Goal: Information Seeking & Learning: Learn about a topic

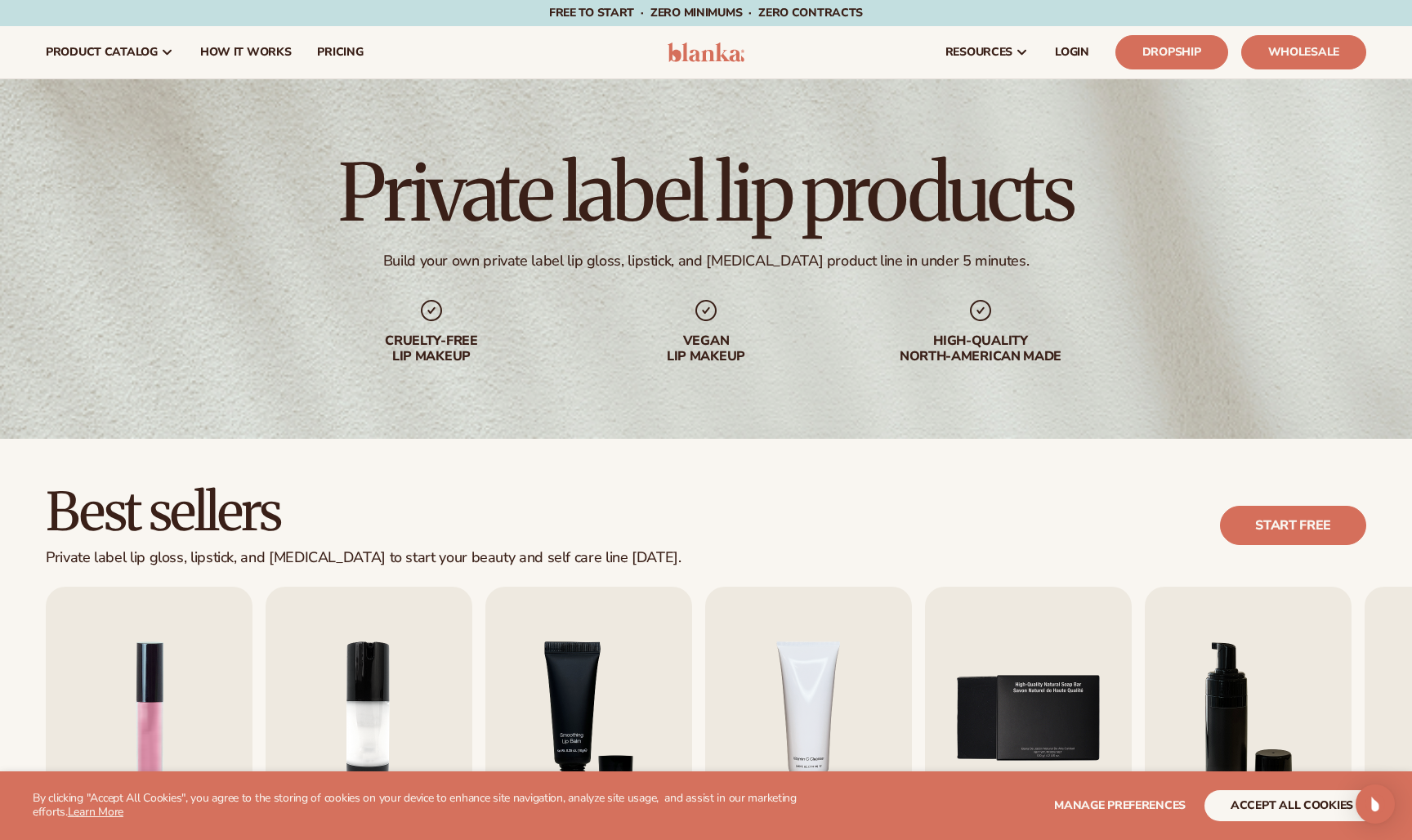
click at [782, 488] on div "Best sellers Private label lip gloss, lipstick, and lip balm to start your beau…" at bounding box center [706, 525] width 1320 height 82
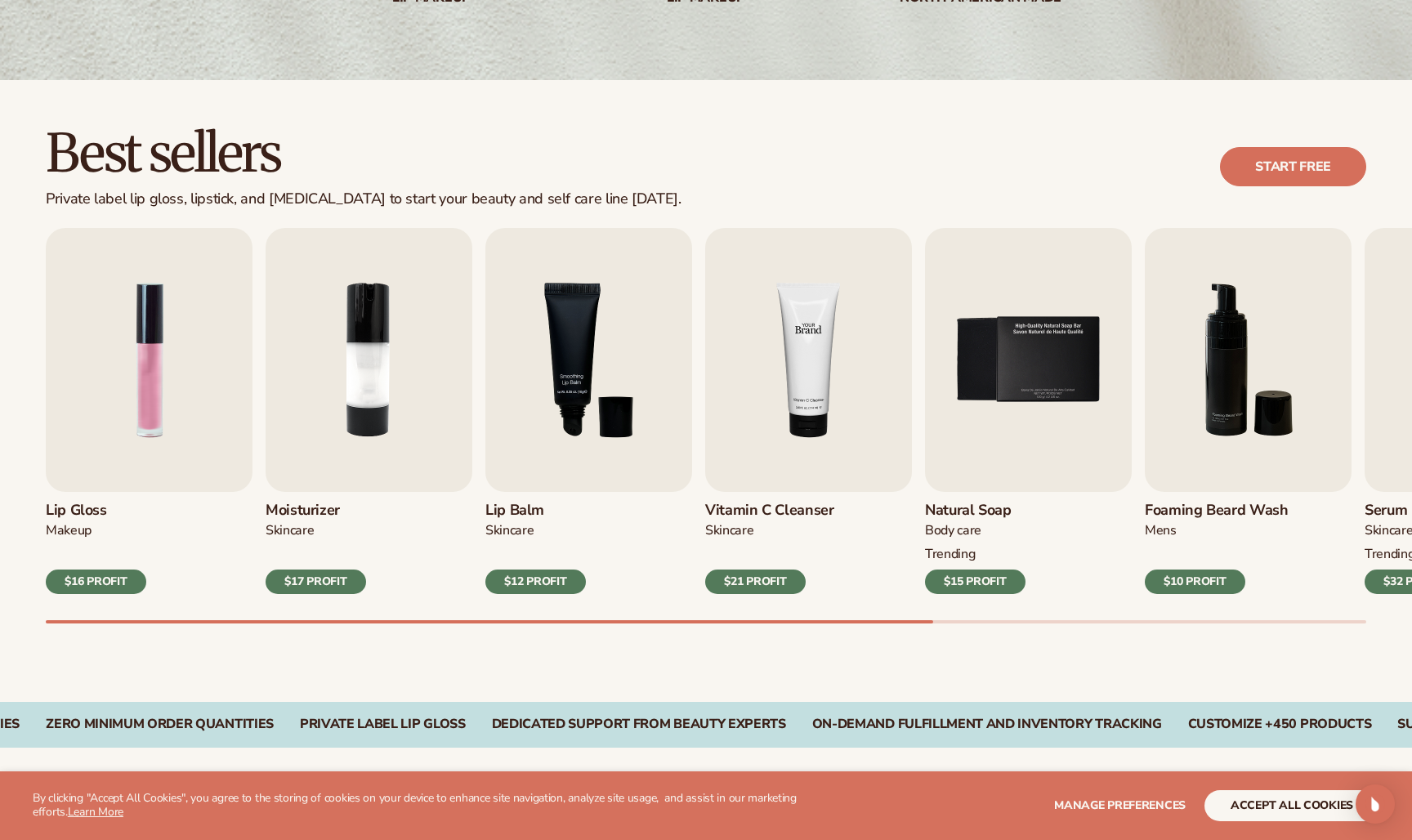
scroll to position [376, 0]
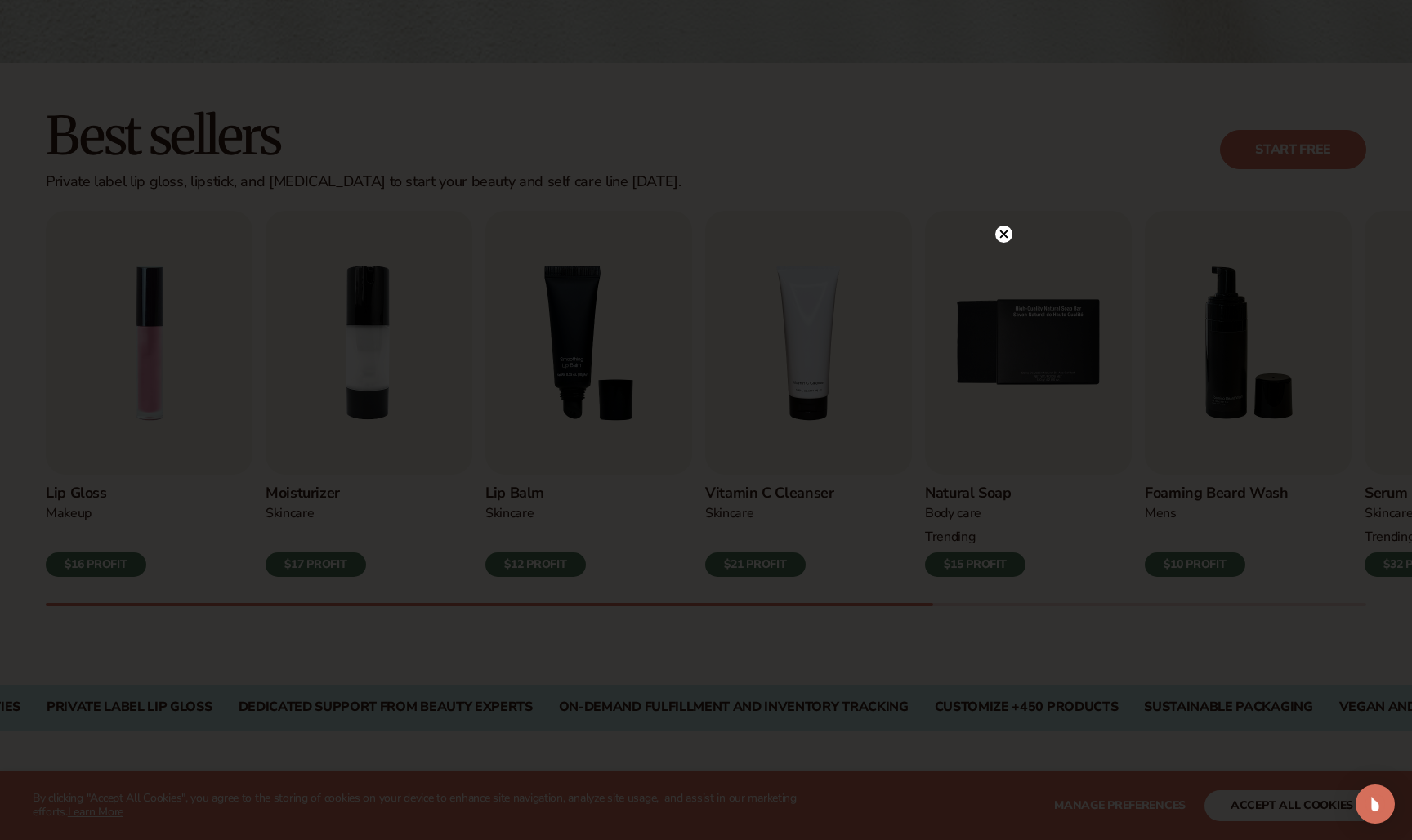
click at [997, 232] on circle at bounding box center [1003, 233] width 17 height 17
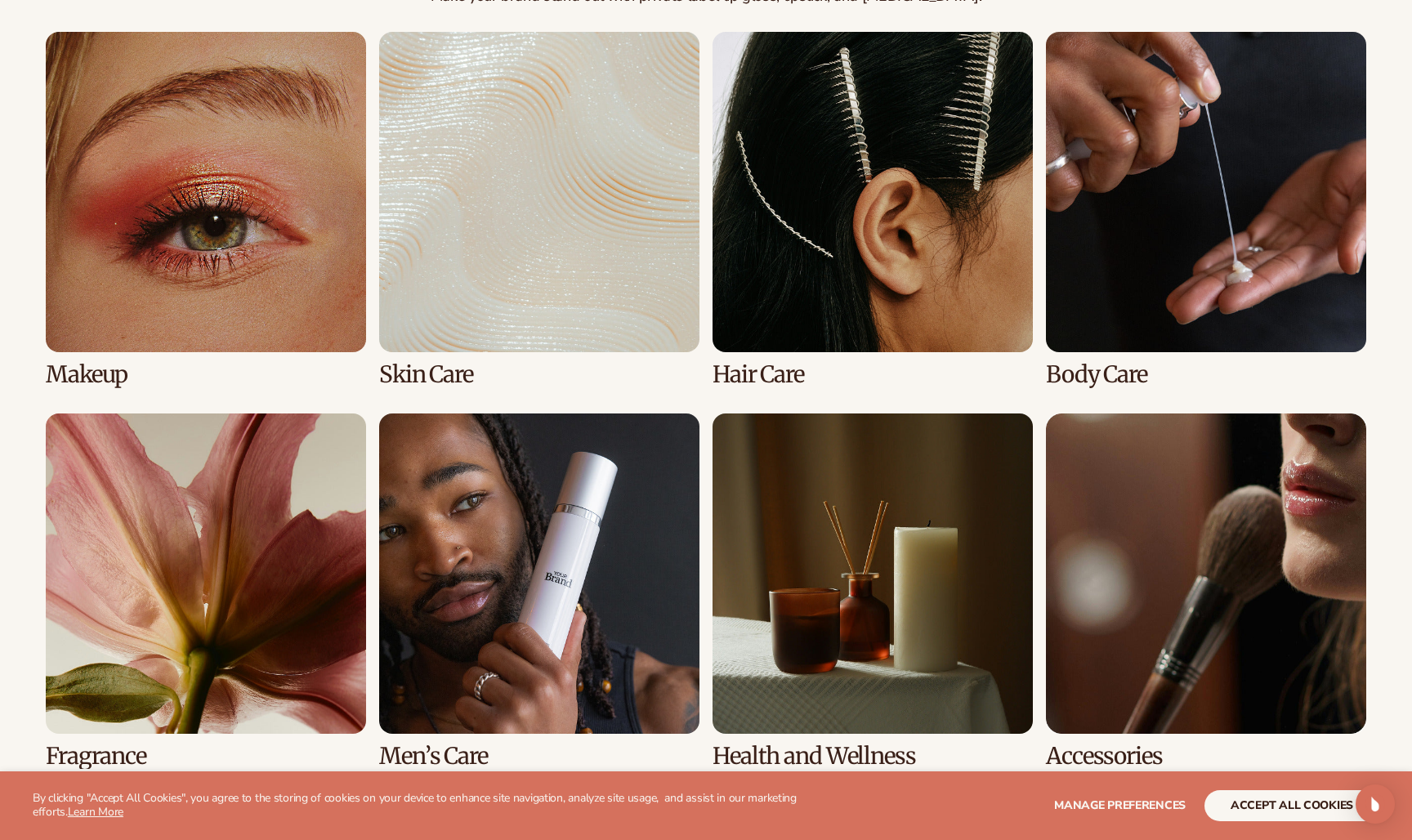
scroll to position [1252, 0]
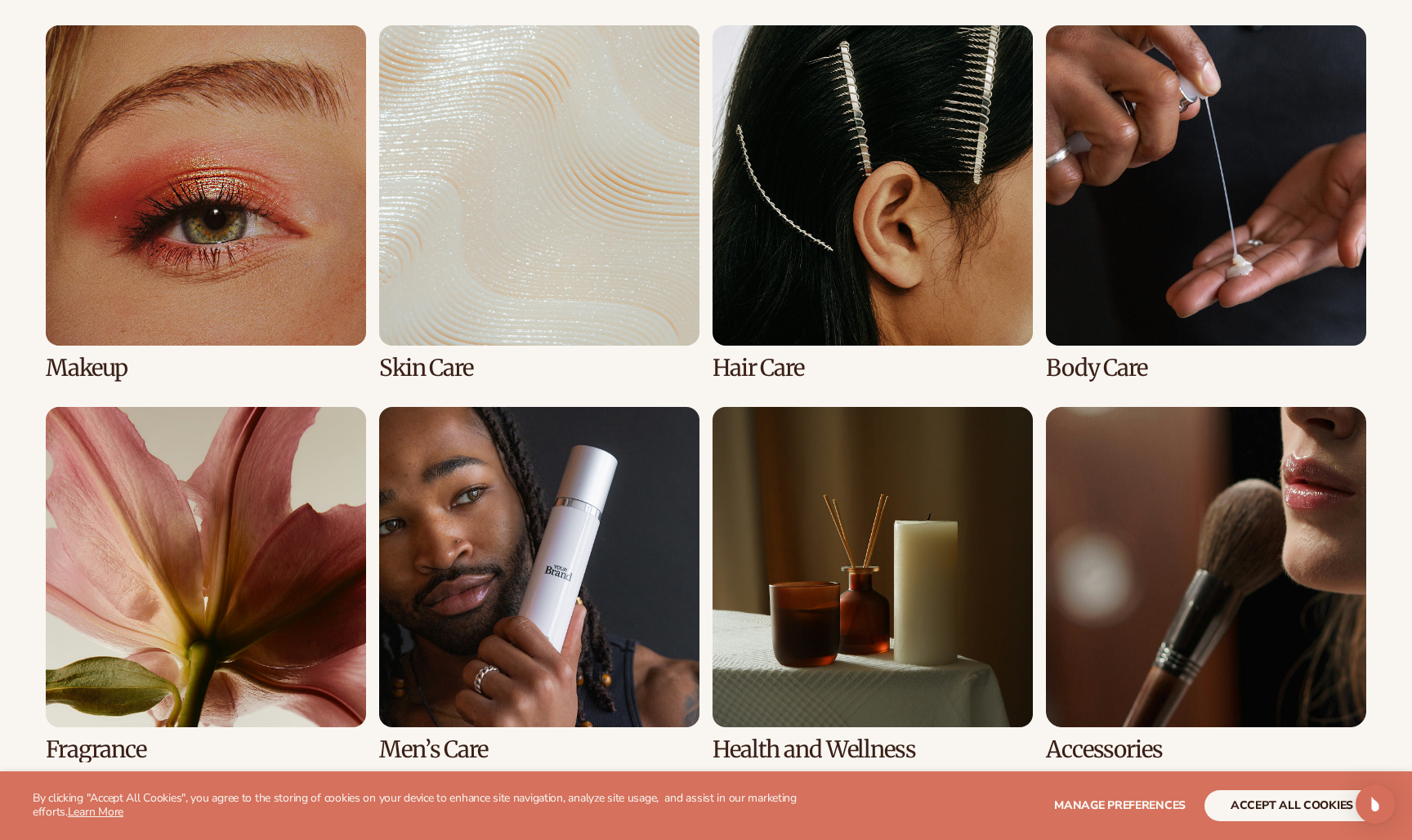
click at [473, 229] on link "2 / 8" at bounding box center [539, 203] width 320 height 355
click at [221, 242] on link "1 / 8" at bounding box center [206, 203] width 320 height 355
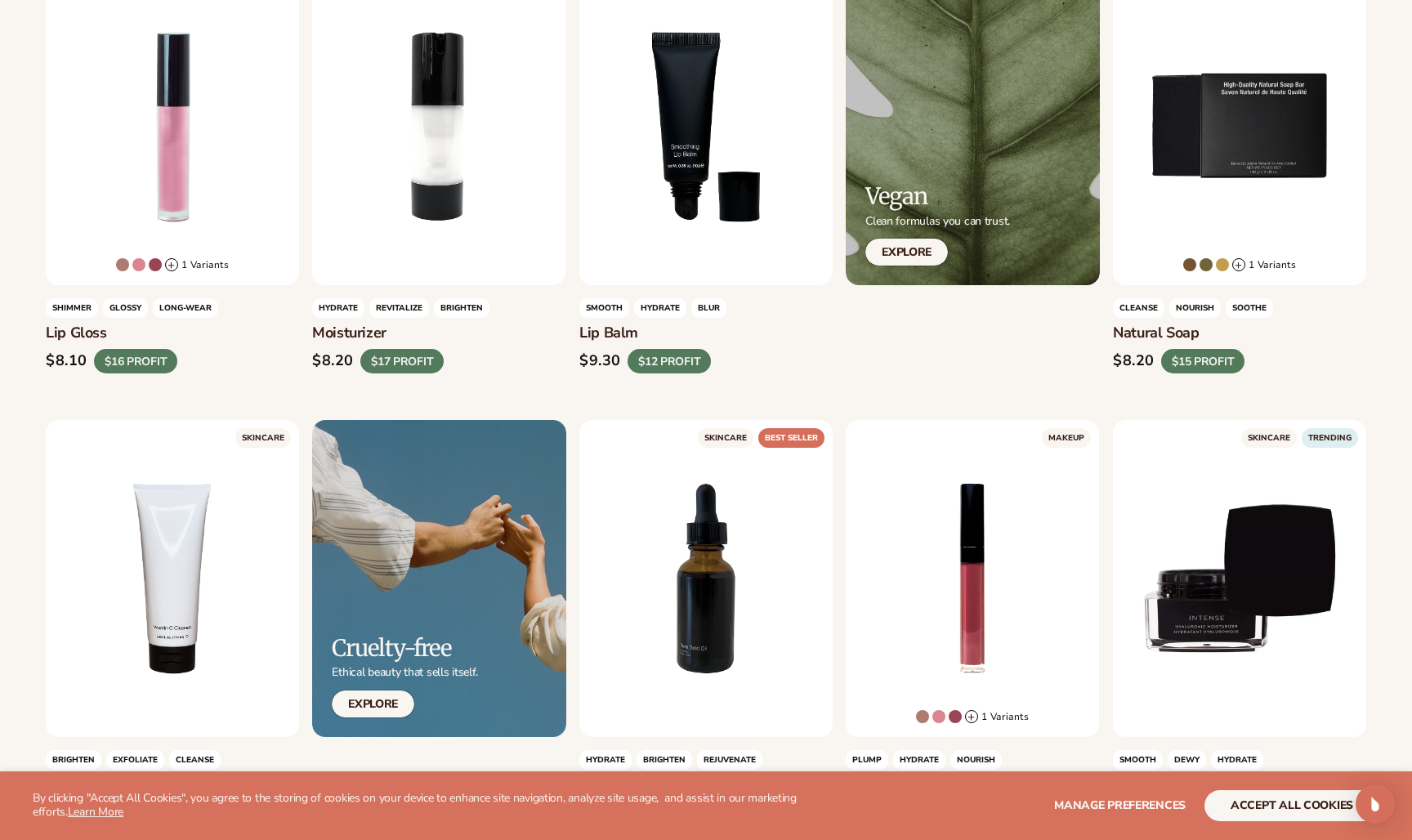
scroll to position [595, 0]
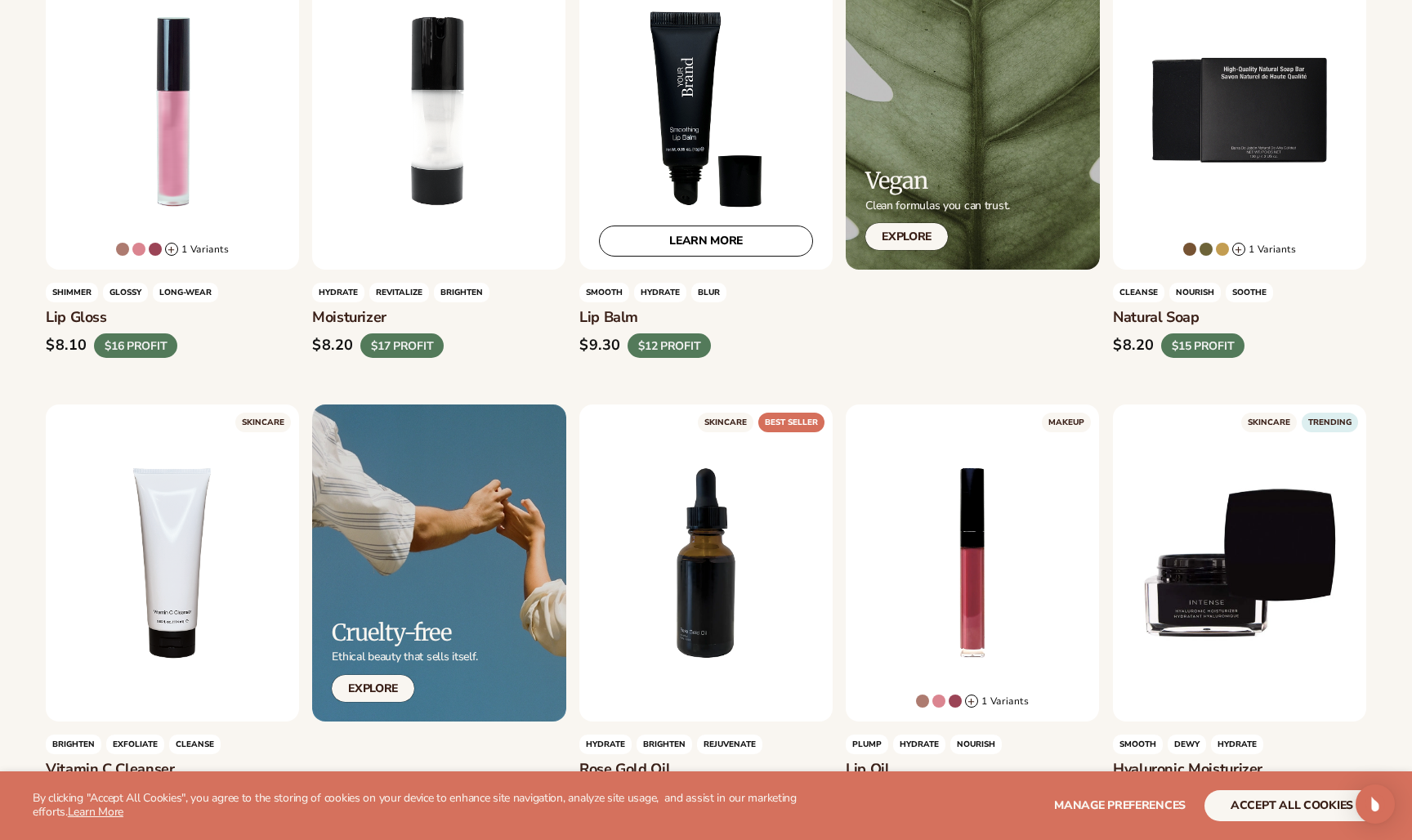
click at [680, 171] on div "LEARN MORE" at bounding box center [706, 111] width 253 height 317
click at [714, 254] on link "LEARN MORE" at bounding box center [706, 241] width 214 height 31
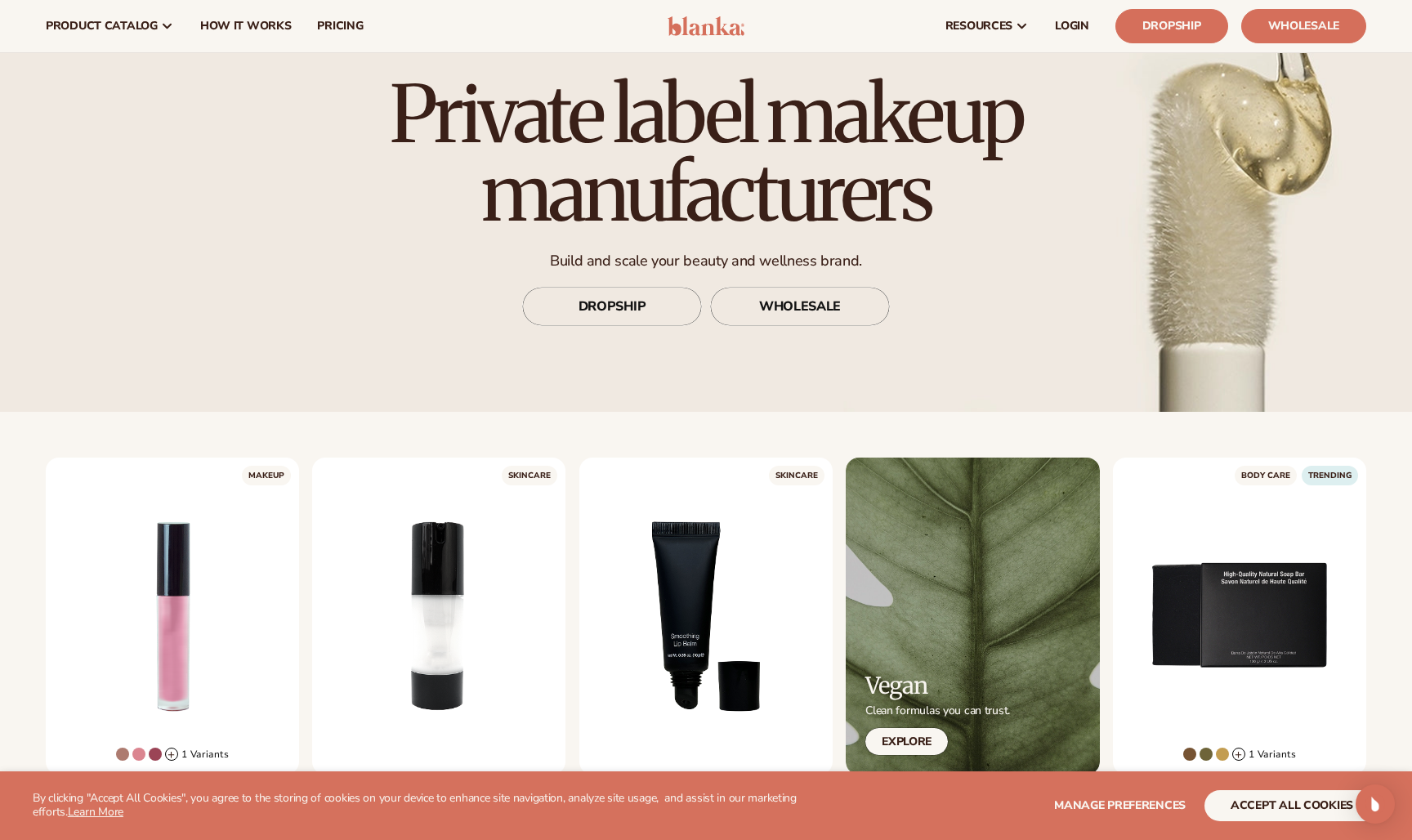
scroll to position [89, 0]
